Goal: Transaction & Acquisition: Purchase product/service

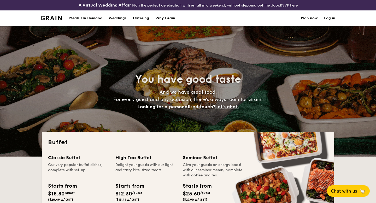
select select
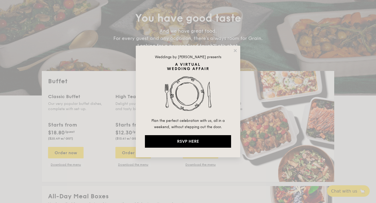
click at [232, 52] on div "Weddings by [PERSON_NAME] presents Plan the perfect celebration with us, all in…" at bounding box center [188, 102] width 104 height 112
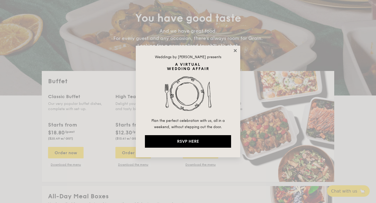
click at [237, 49] on icon at bounding box center [235, 50] width 5 height 5
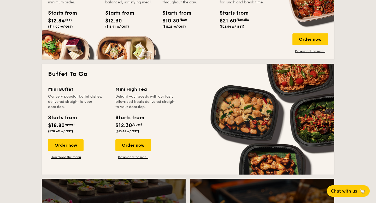
scroll to position [299, 0]
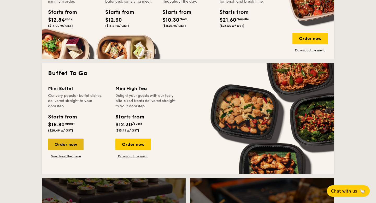
click at [62, 144] on div "Order now" at bounding box center [66, 144] width 36 height 11
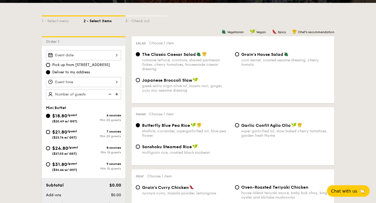
scroll to position [130, 0]
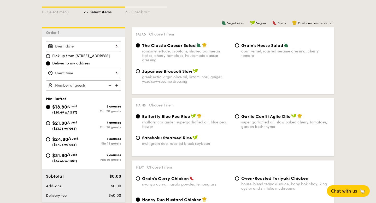
click at [100, 74] on div at bounding box center [83, 73] width 75 height 10
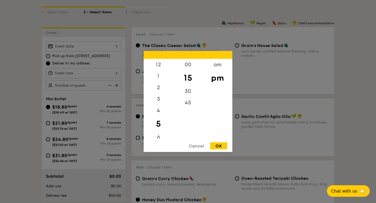
click at [196, 149] on div "Cancel OK" at bounding box center [188, 148] width 89 height 10
click at [193, 144] on div "Cancel" at bounding box center [197, 146] width 26 height 7
